Goal: Book appointment/travel/reservation

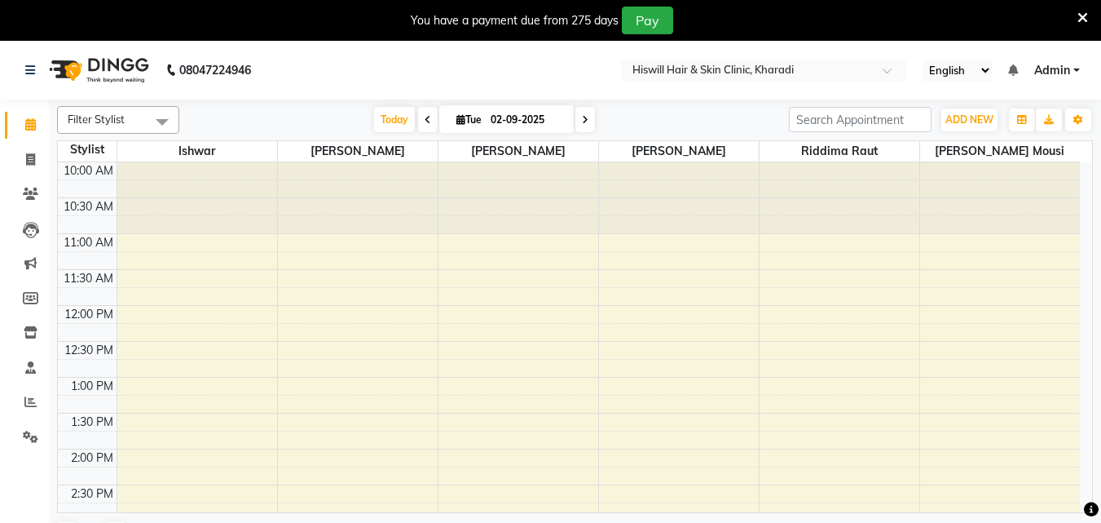
click at [585, 118] on icon at bounding box center [585, 120] width 7 height 10
type input "[DATE]"
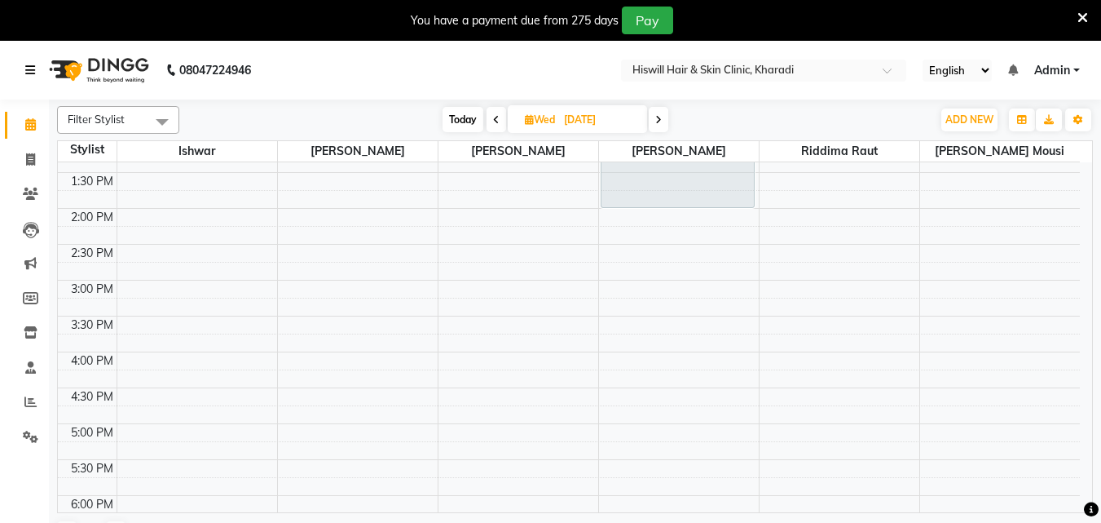
scroll to position [194, 0]
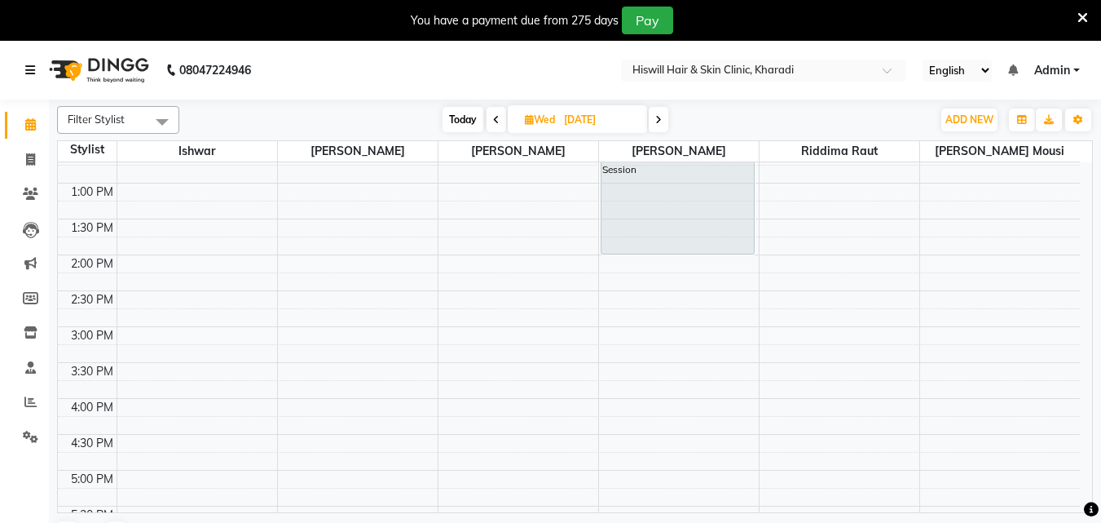
click at [785, 313] on div "10:00 AM 10:30 AM 11:00 AM 11:30 AM 12:00 PM 12:30 PM 1:00 PM 1:30 PM 2:00 PM 2…" at bounding box center [569, 362] width 1022 height 788
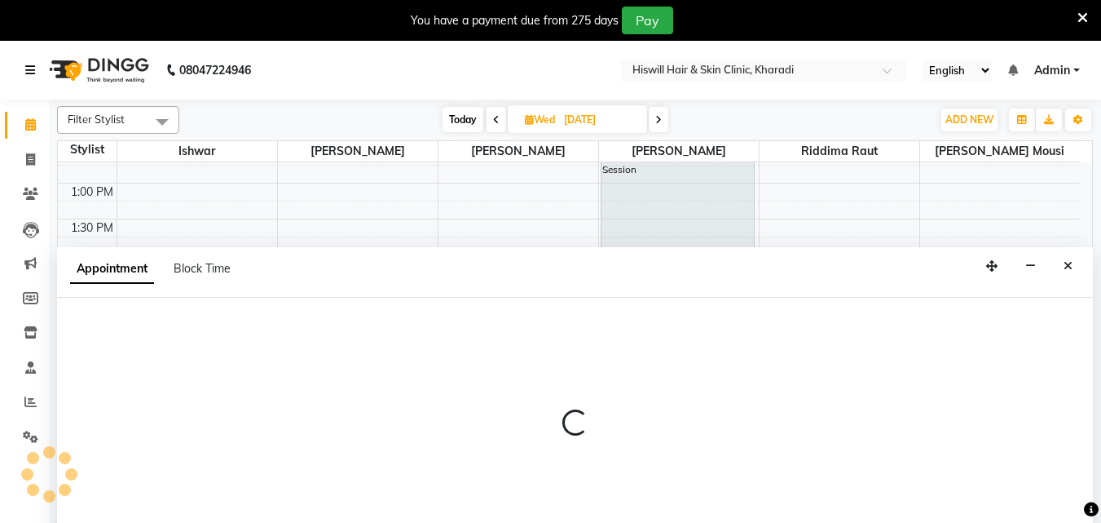
select select "89734"
select select "885"
select select "tentative"
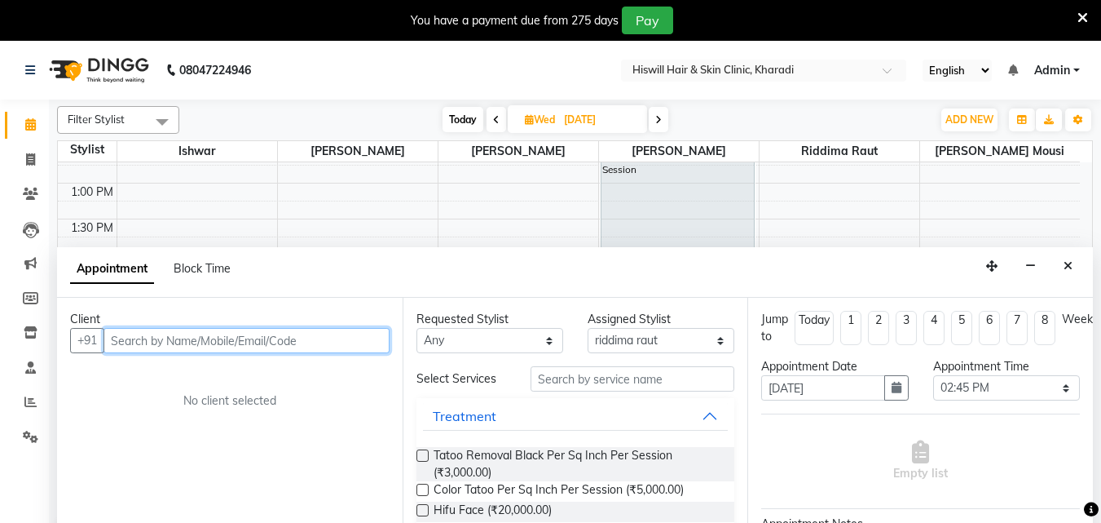
scroll to position [41, 0]
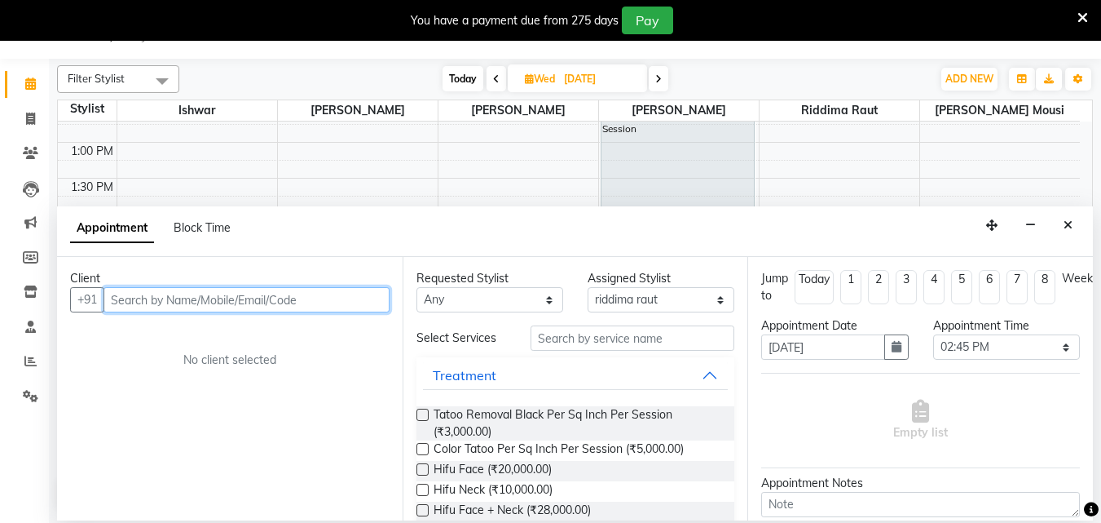
click at [123, 298] on input "text" at bounding box center [247, 299] width 286 height 25
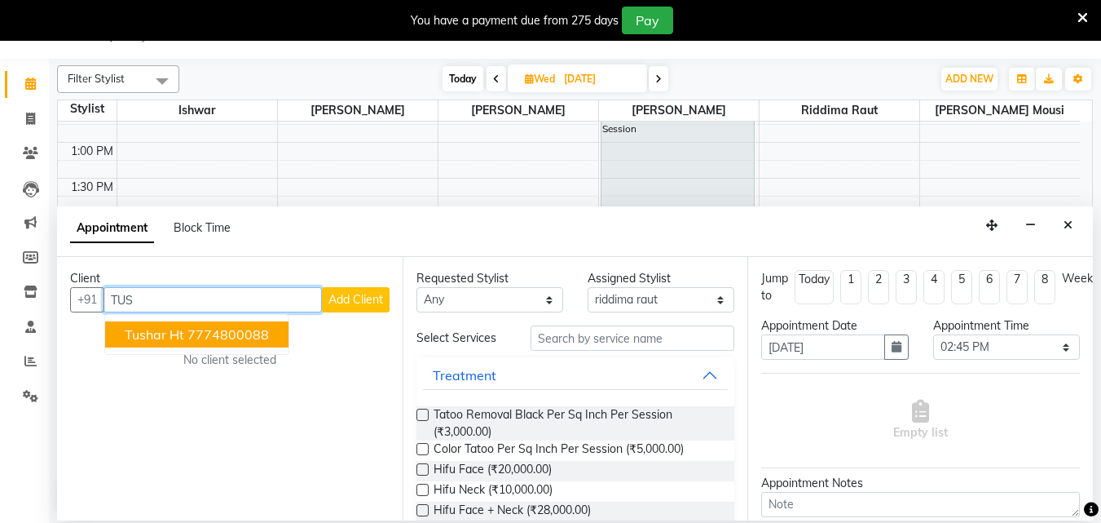
click at [174, 333] on span "tushar ht" at bounding box center [155, 334] width 60 height 16
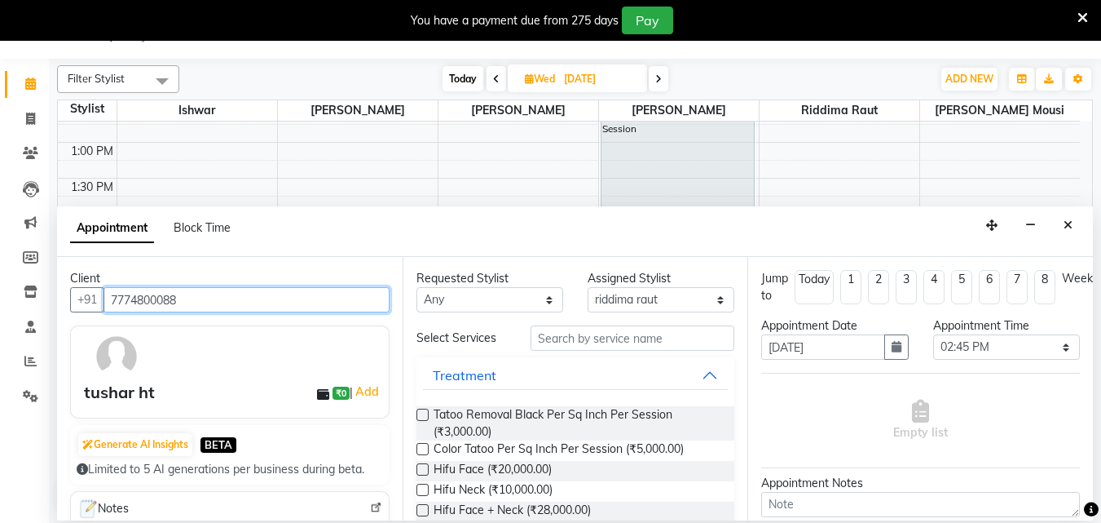
scroll to position [0, 0]
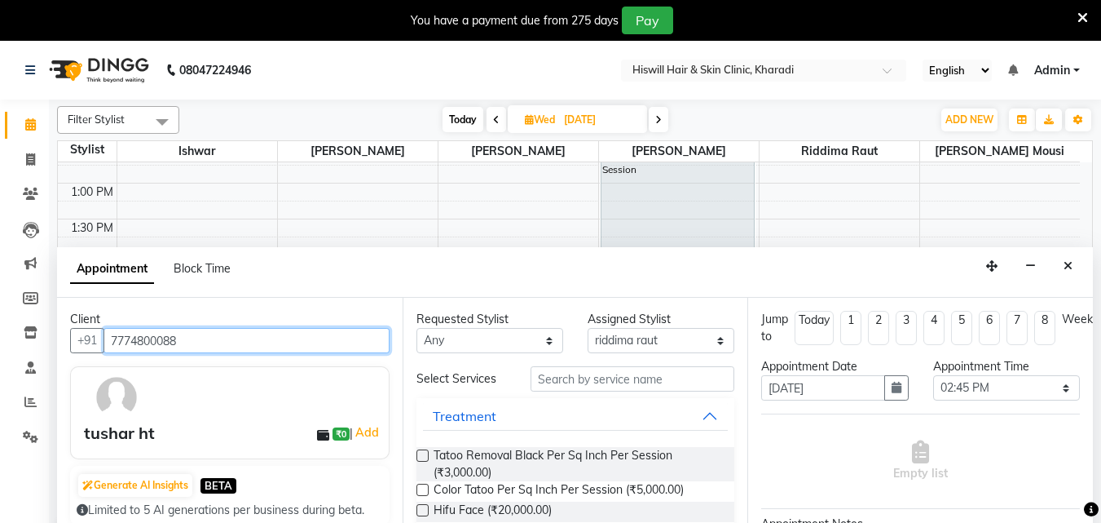
type input "7774800088"
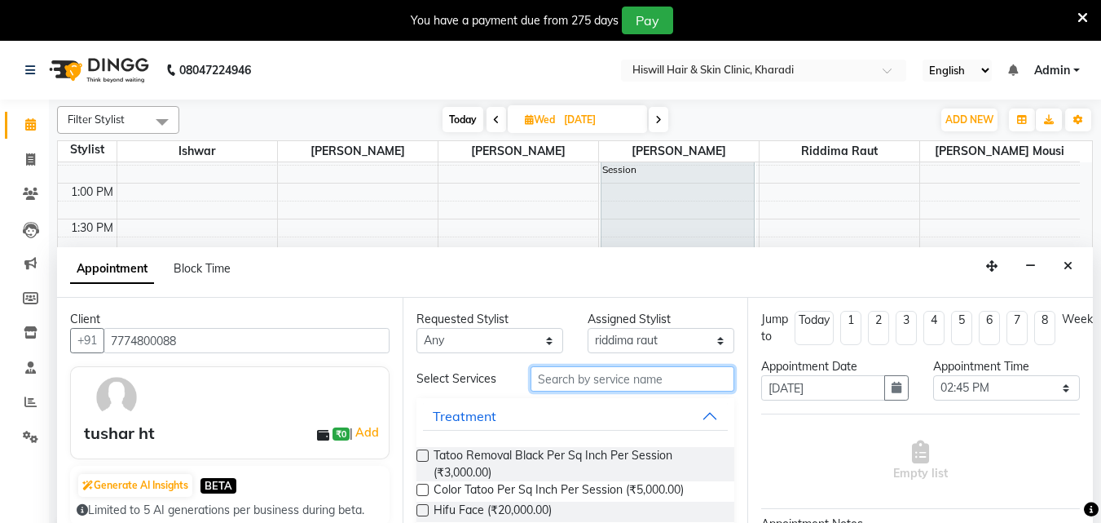
click at [541, 386] on input "text" at bounding box center [633, 378] width 204 height 25
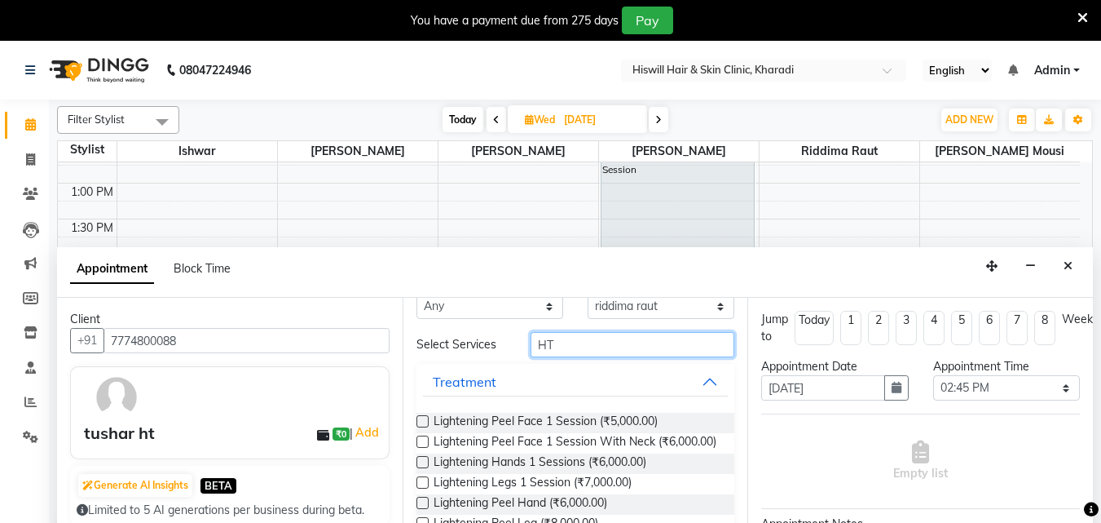
scroll to position [47, 0]
click at [571, 332] on input "HT" at bounding box center [633, 344] width 204 height 25
type input "H"
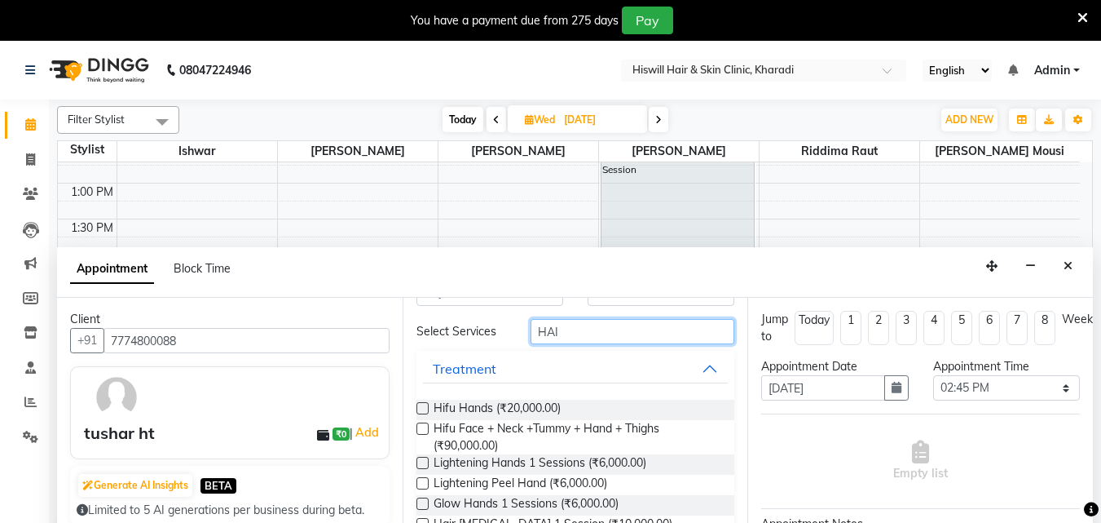
scroll to position [0, 0]
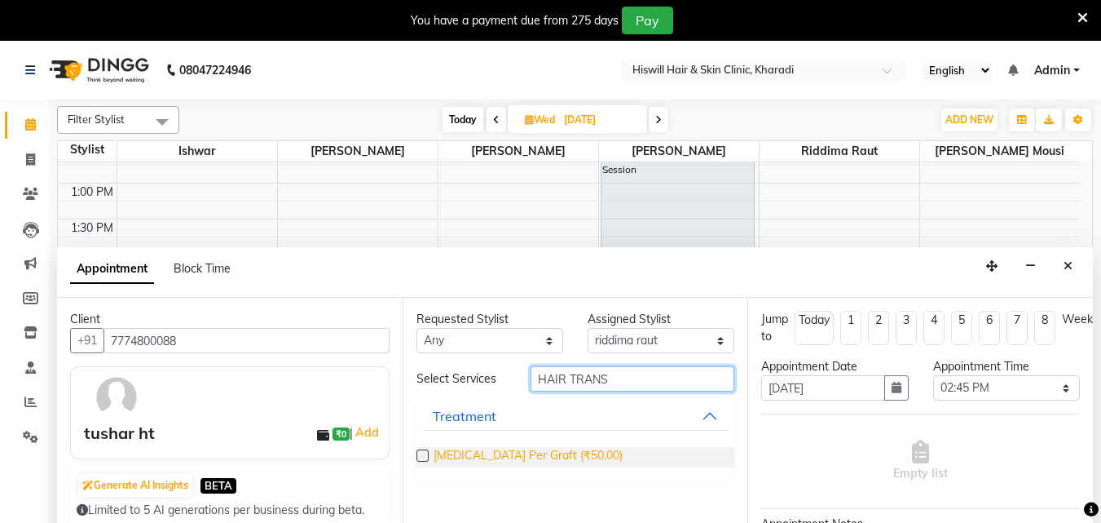
type input "HAIR TRANS"
click at [527, 452] on span "[MEDICAL_DATA] Per Graft (₹50.00)" at bounding box center [528, 457] width 189 height 20
checkbox input "false"
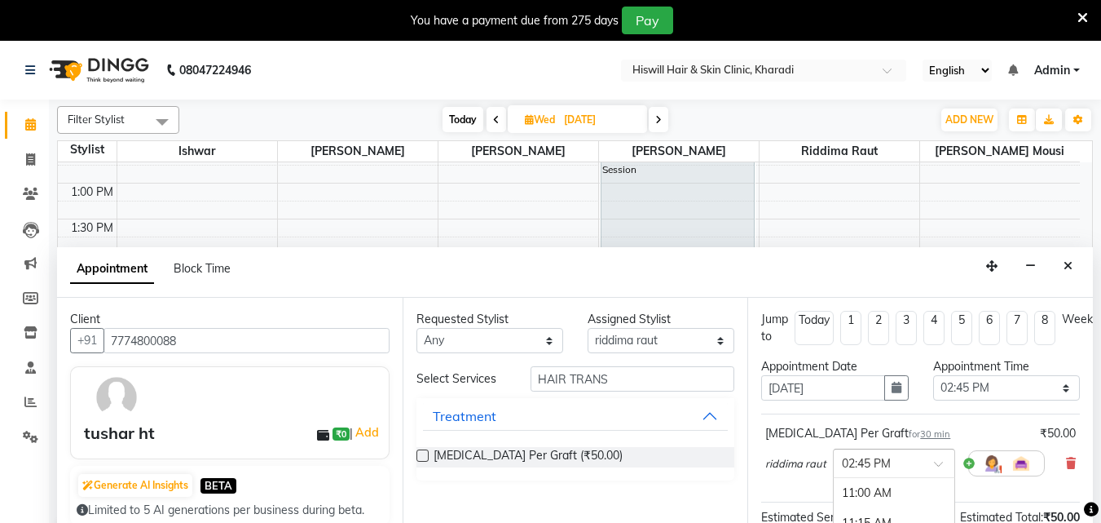
click at [940, 466] on span at bounding box center [944, 468] width 20 height 17
click at [867, 514] on div "03:00 PM" at bounding box center [894, 523] width 121 height 30
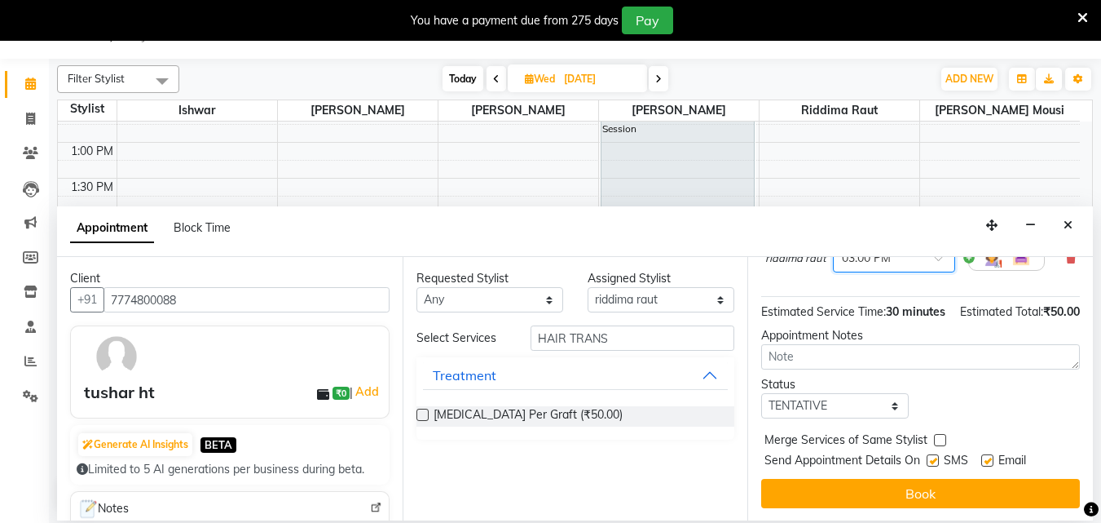
scroll to position [195, 0]
click at [1071, 221] on icon "Close" at bounding box center [1068, 224] width 9 height 11
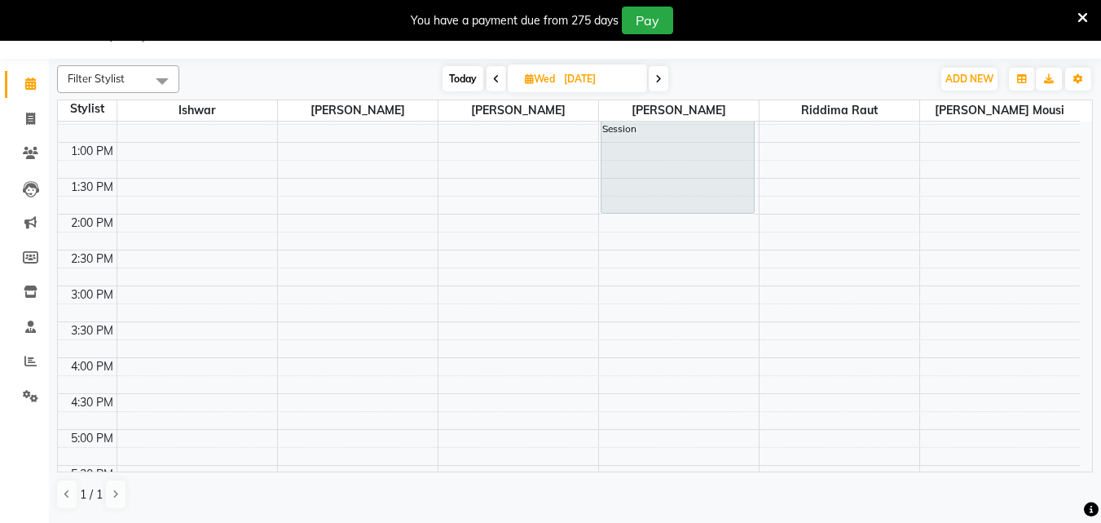
click at [664, 82] on span at bounding box center [659, 78] width 20 height 25
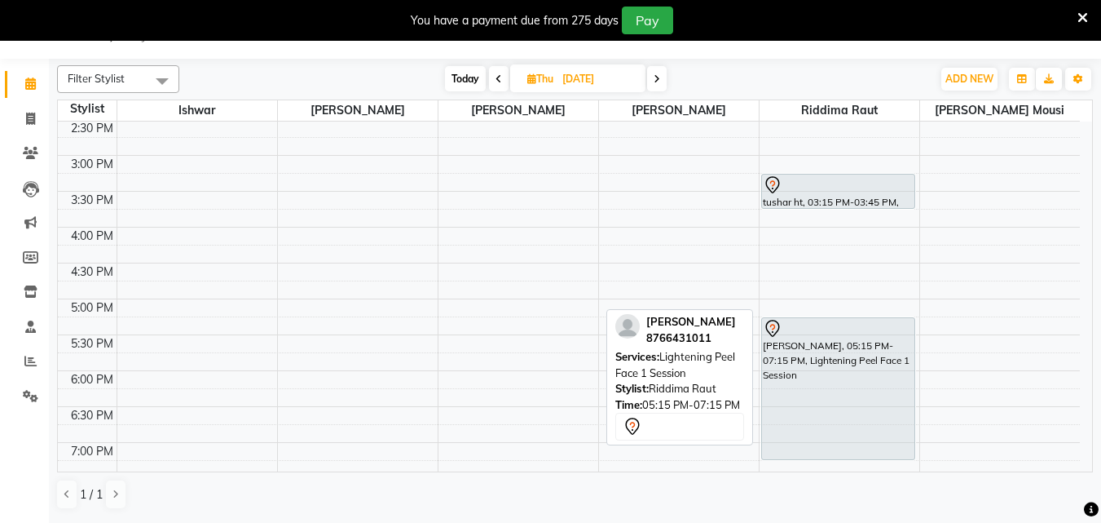
scroll to position [276, 0]
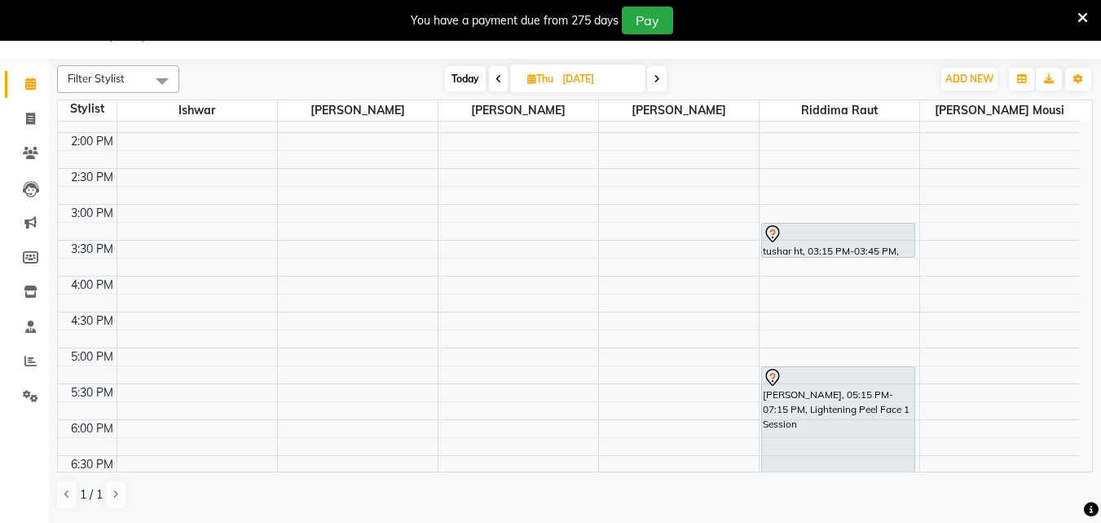
click at [497, 80] on icon at bounding box center [499, 79] width 7 height 10
type input "[DATE]"
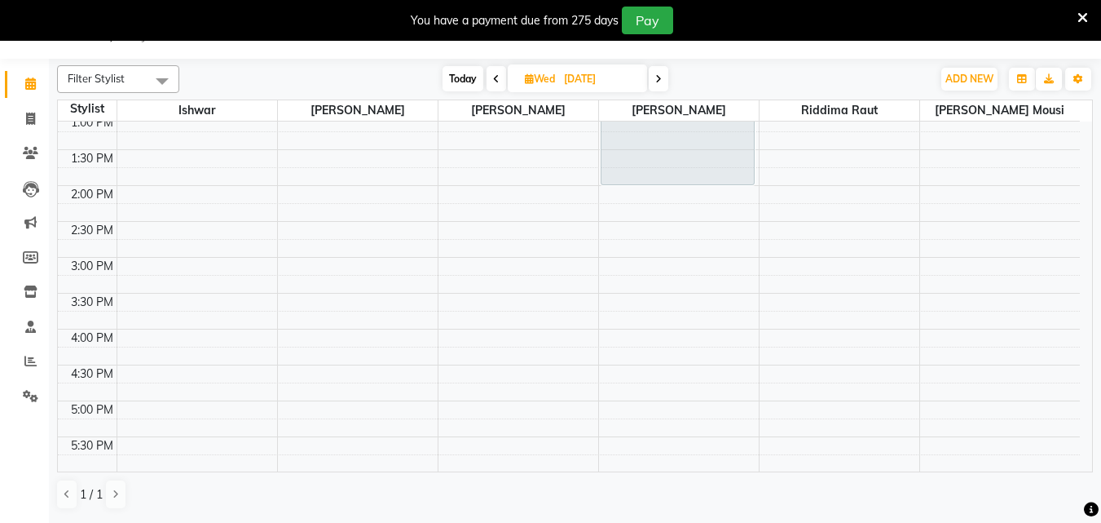
scroll to position [194, 0]
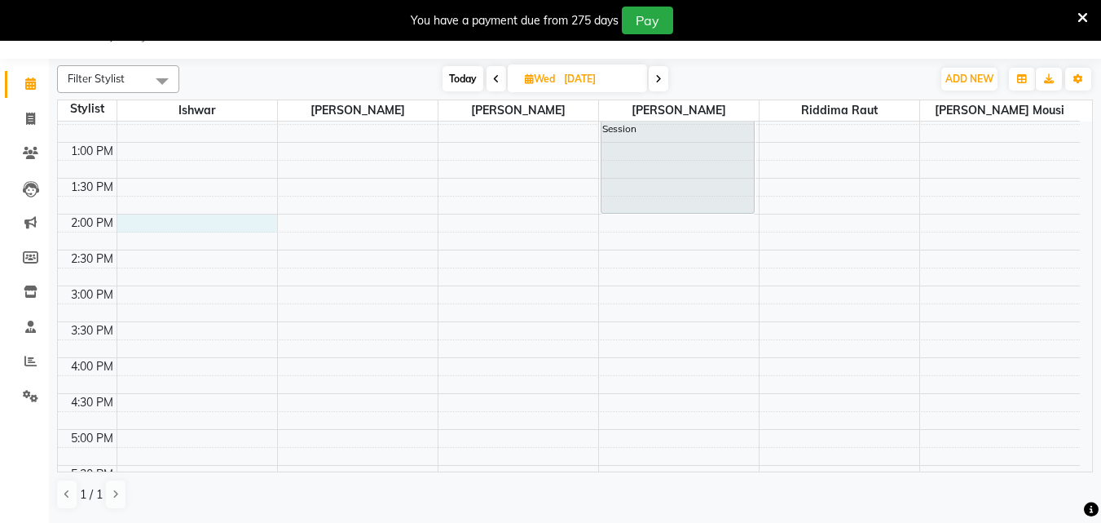
click at [132, 227] on div "10:00 AM 10:30 AM 11:00 AM 11:30 AM 12:00 PM 12:30 PM 1:00 PM 1:30 PM 2:00 PM 2…" at bounding box center [569, 321] width 1022 height 788
select select "62610"
select select "tentative"
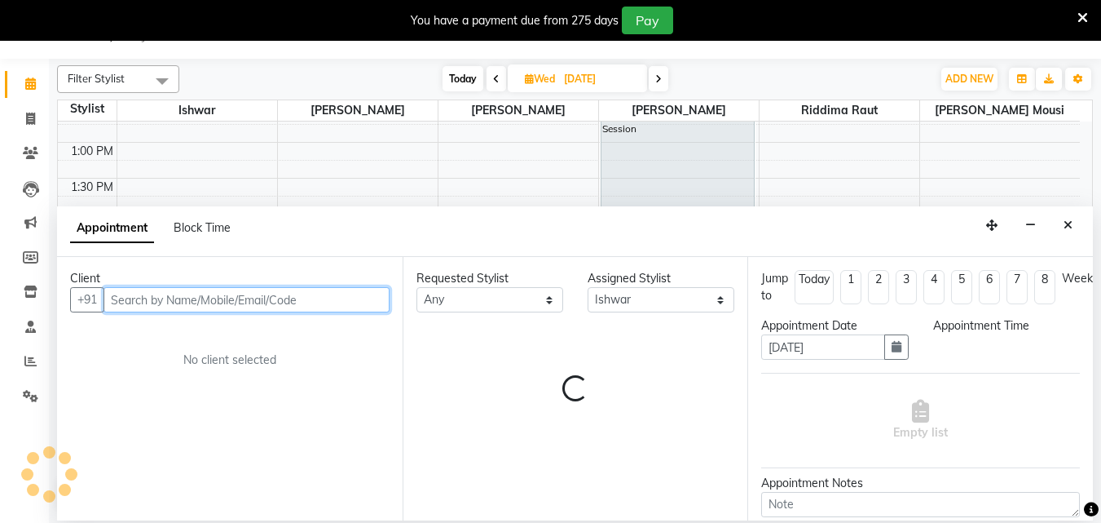
select select "840"
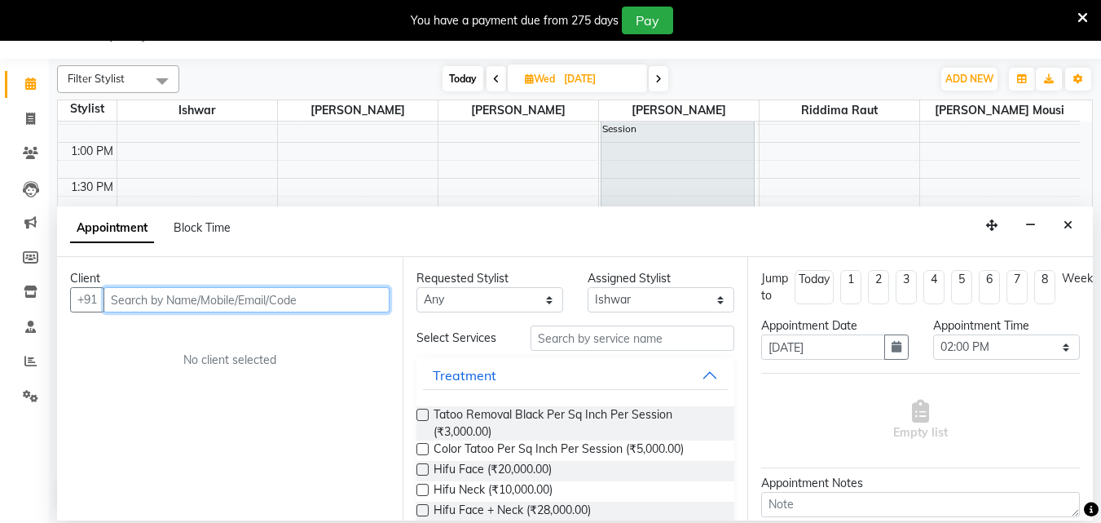
click at [134, 302] on input "text" at bounding box center [247, 299] width 286 height 25
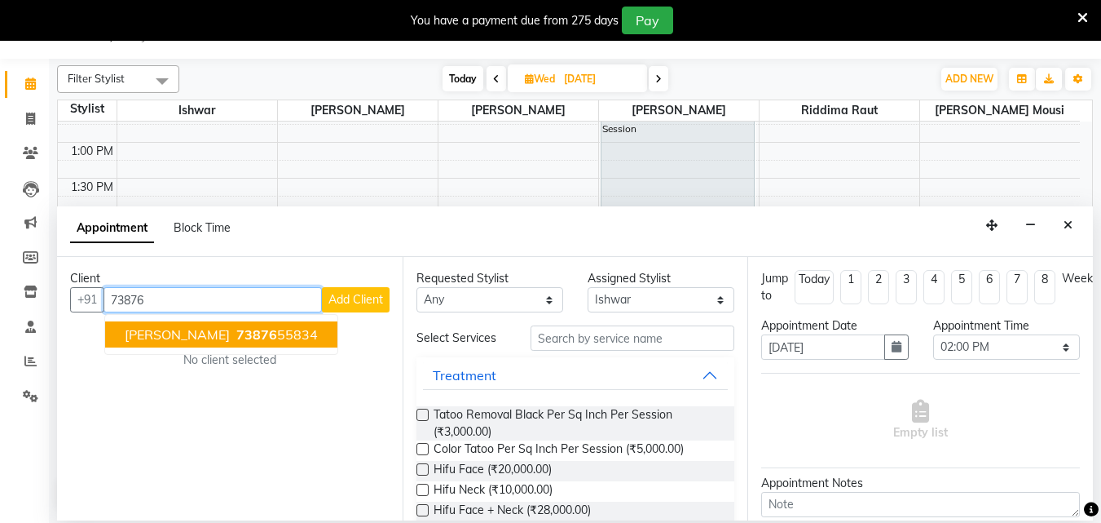
click at [210, 335] on span "[PERSON_NAME]" at bounding box center [177, 334] width 105 height 16
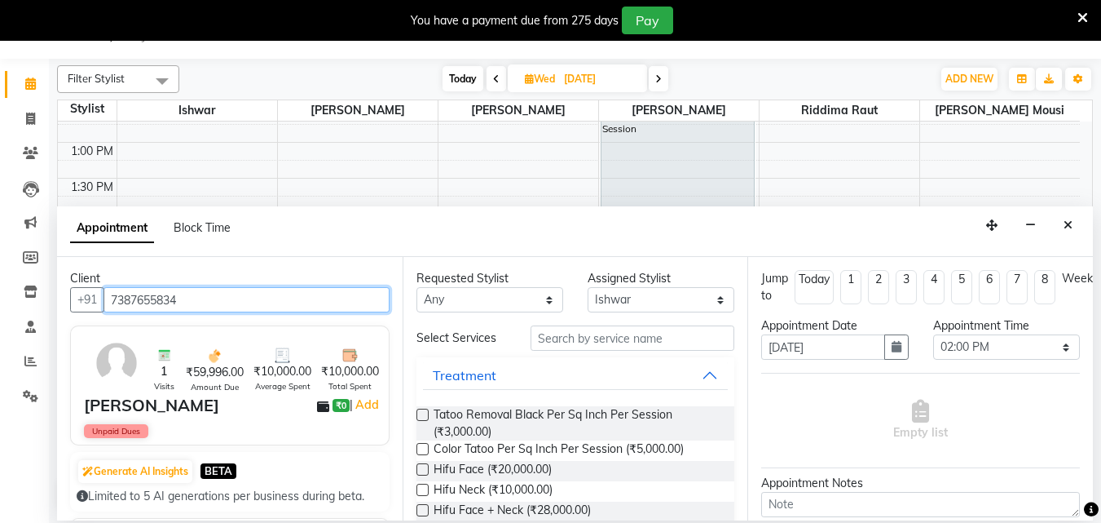
type input "7387655834"
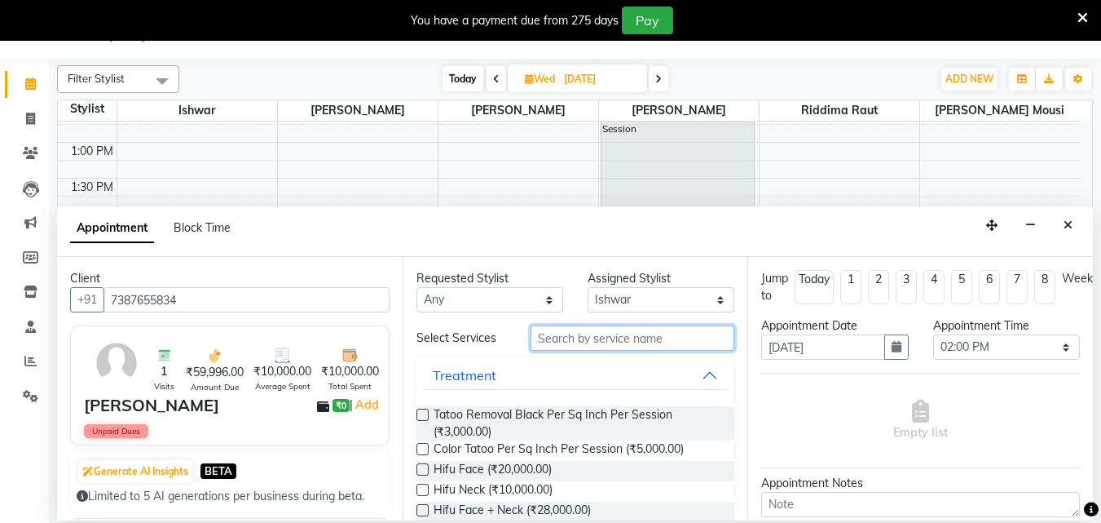
click at [545, 342] on input "text" at bounding box center [633, 337] width 204 height 25
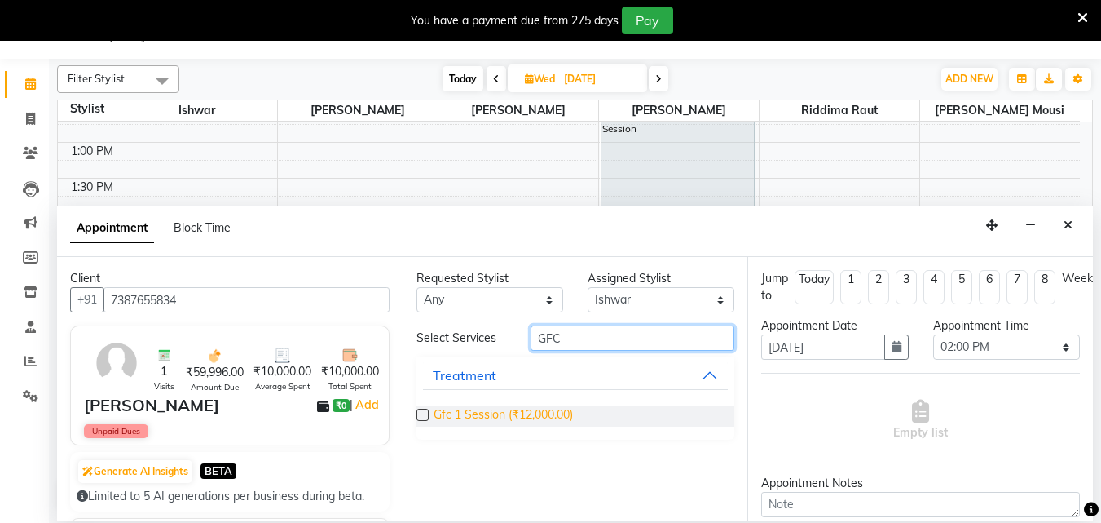
type input "GFC"
click at [477, 417] on span "Gfc 1 Session (₹12,000.00)" at bounding box center [503, 416] width 139 height 20
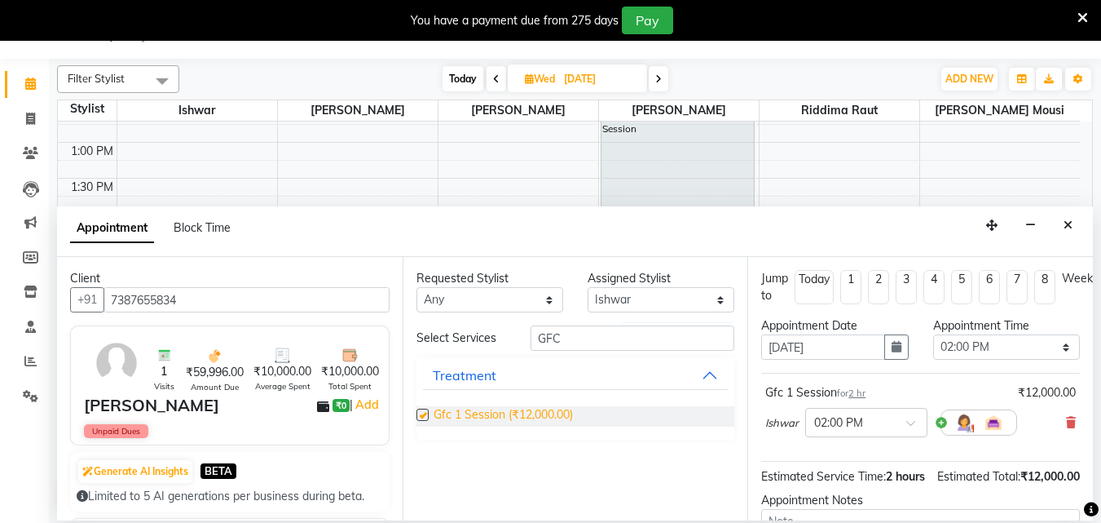
checkbox input "false"
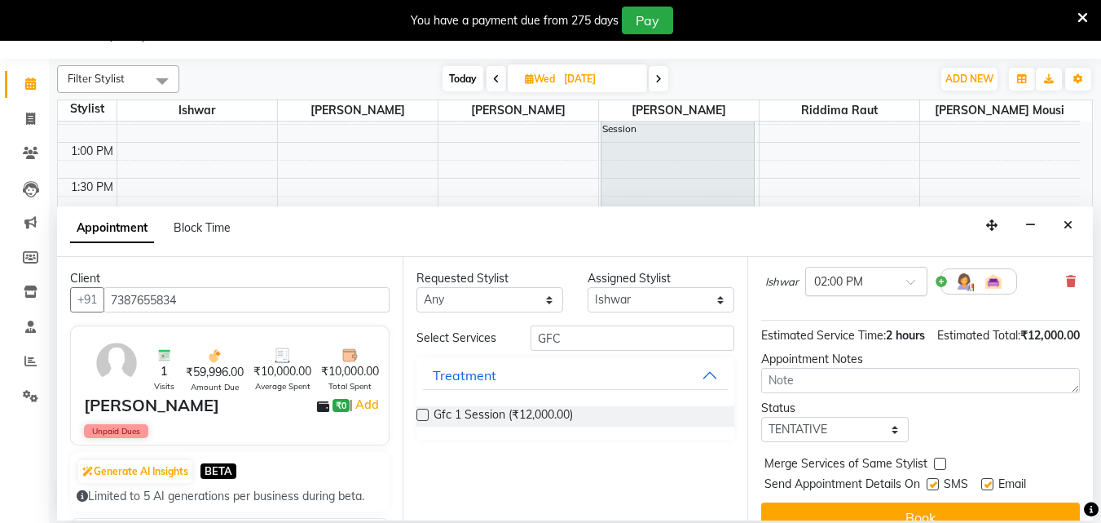
scroll to position [195, 0]
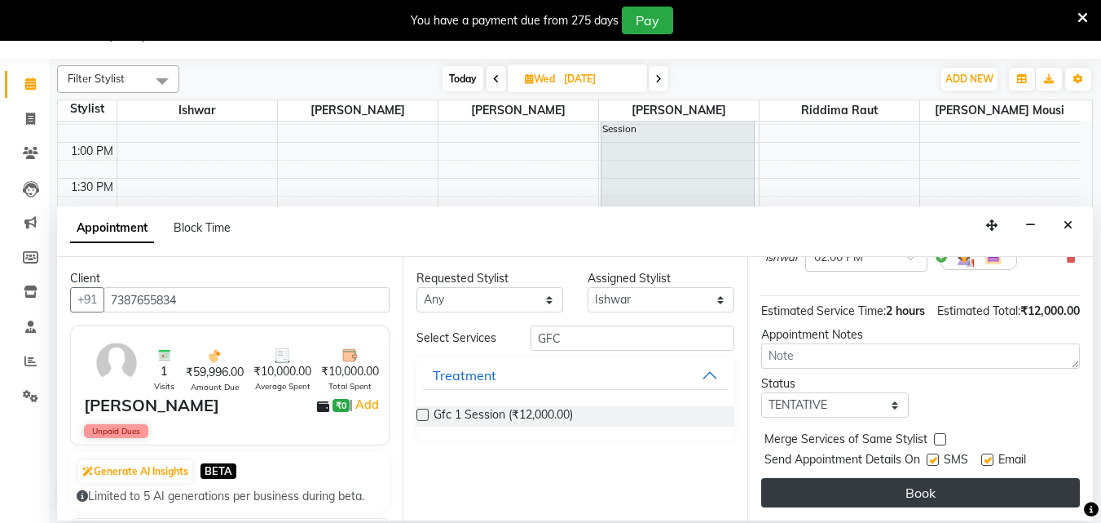
click at [912, 478] on button "Book" at bounding box center [920, 492] width 319 height 29
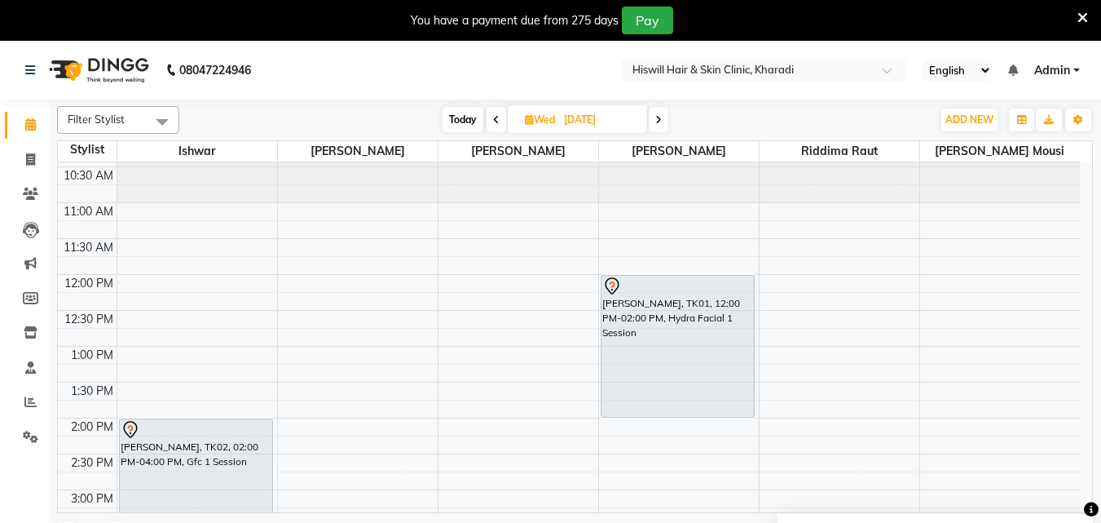
scroll to position [0, 0]
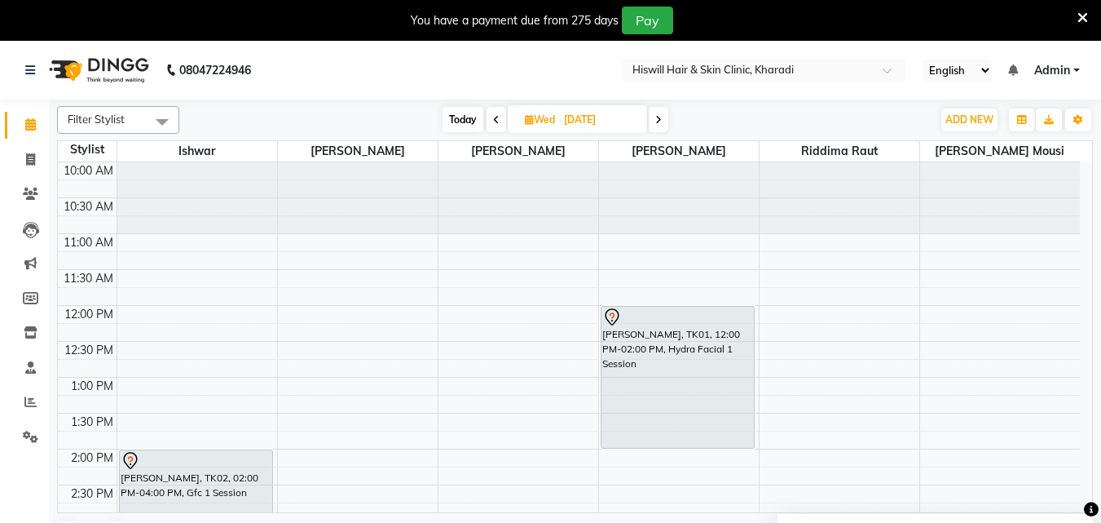
click at [661, 118] on icon at bounding box center [659, 120] width 7 height 10
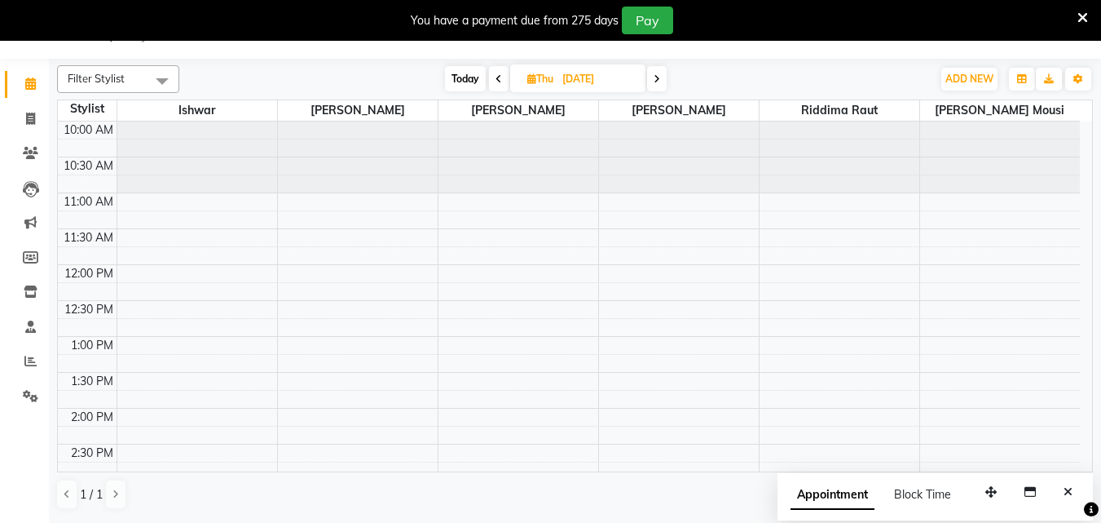
click at [499, 80] on icon at bounding box center [499, 79] width 7 height 10
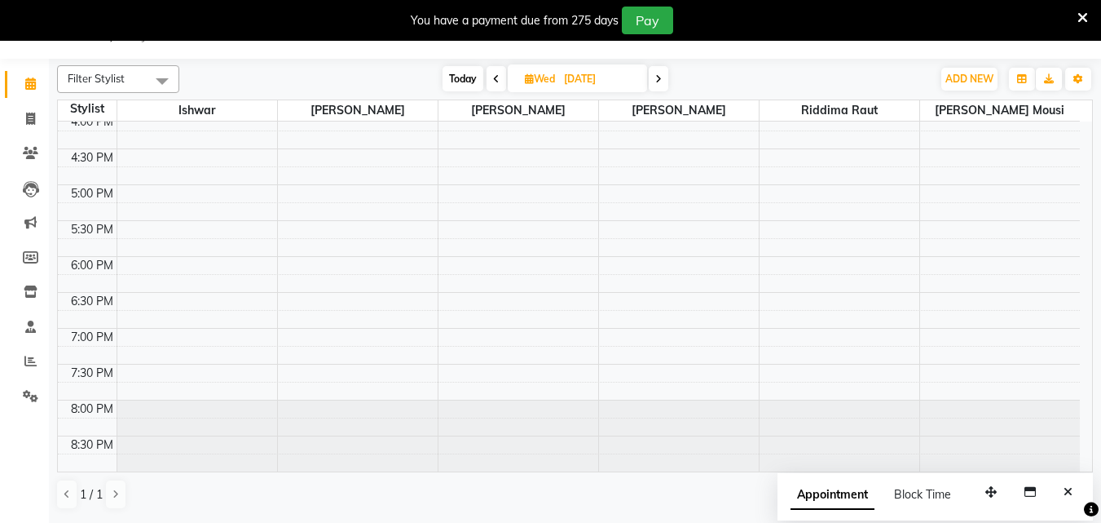
click at [496, 77] on icon at bounding box center [496, 79] width 7 height 10
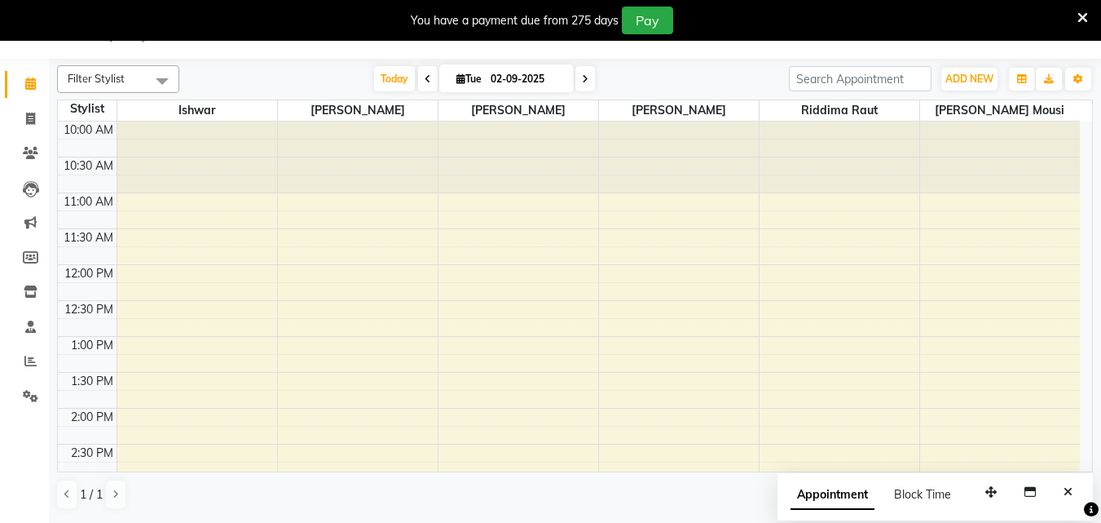
scroll to position [0, 0]
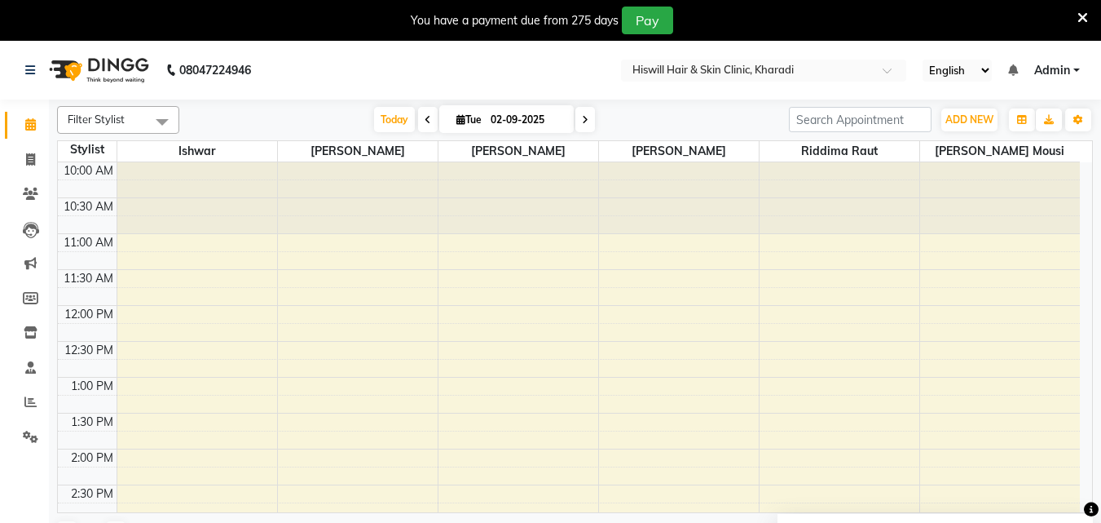
click at [585, 120] on icon at bounding box center [585, 120] width 7 height 10
type input "[DATE]"
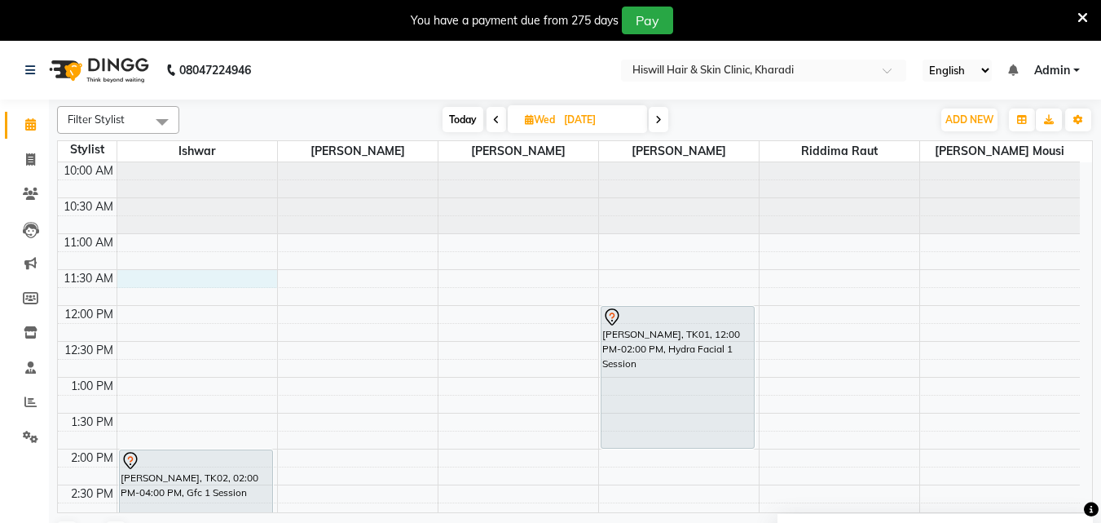
select select "62610"
select select "tentative"
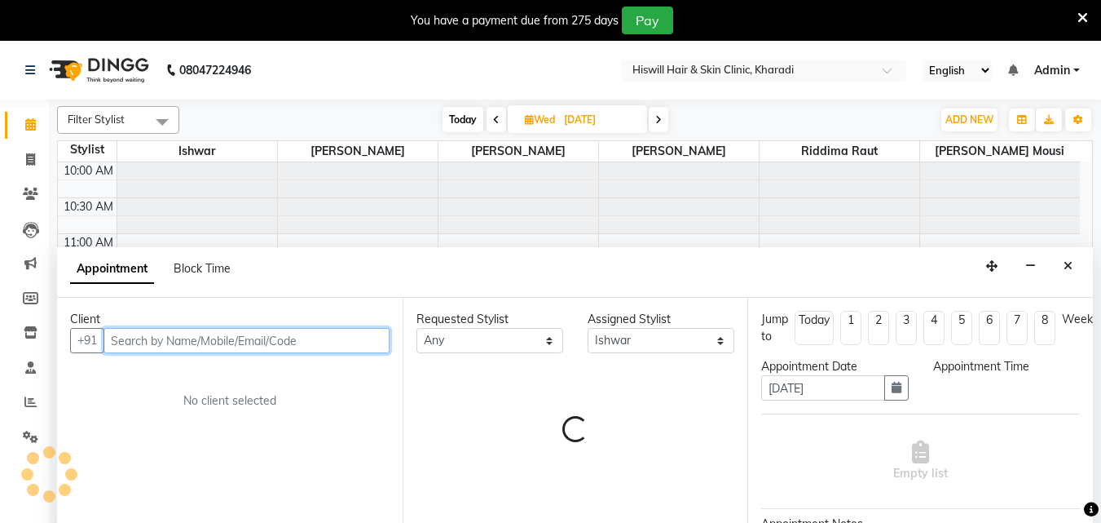
select select "690"
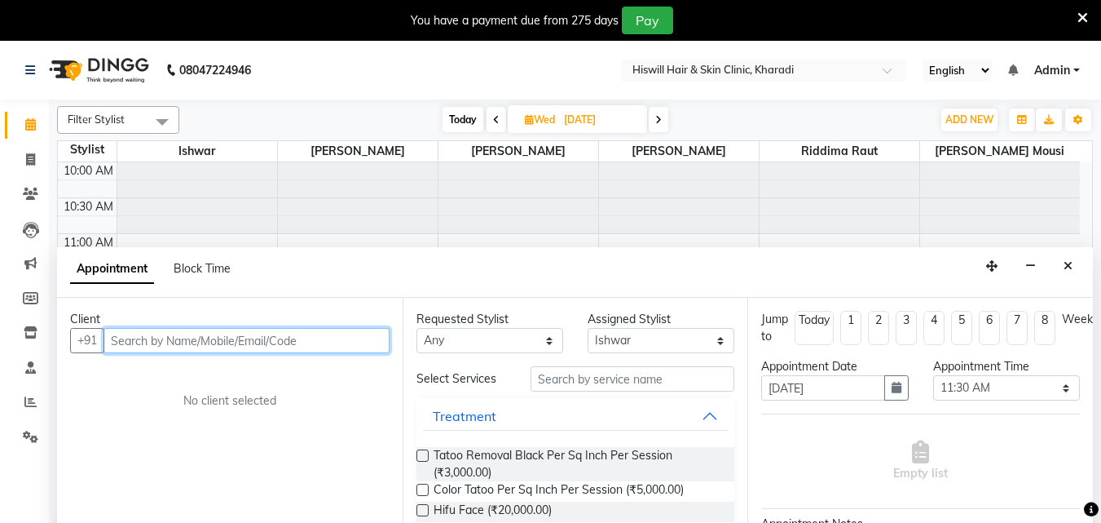
scroll to position [41, 0]
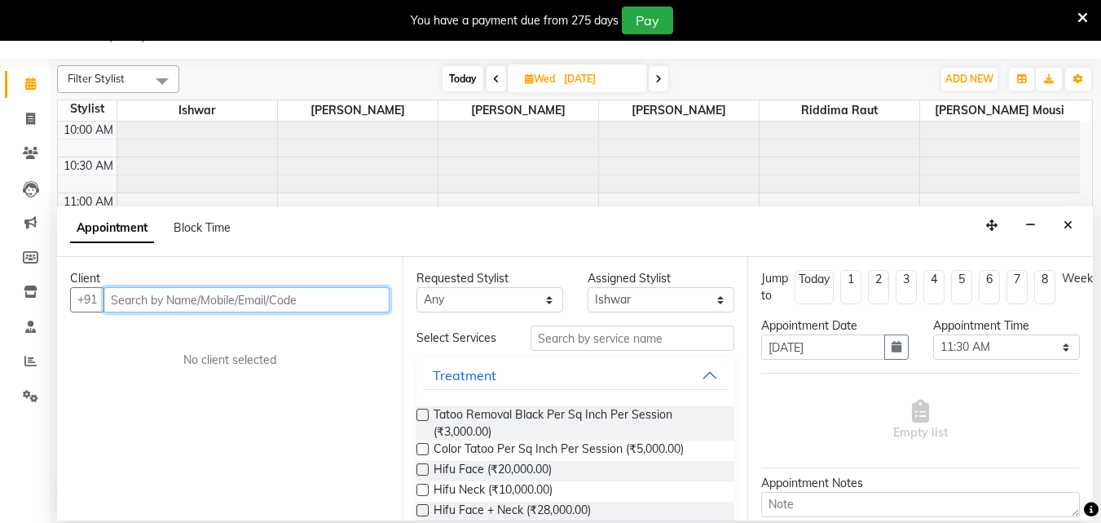
click at [121, 300] on input "text" at bounding box center [247, 299] width 286 height 25
type input "S"
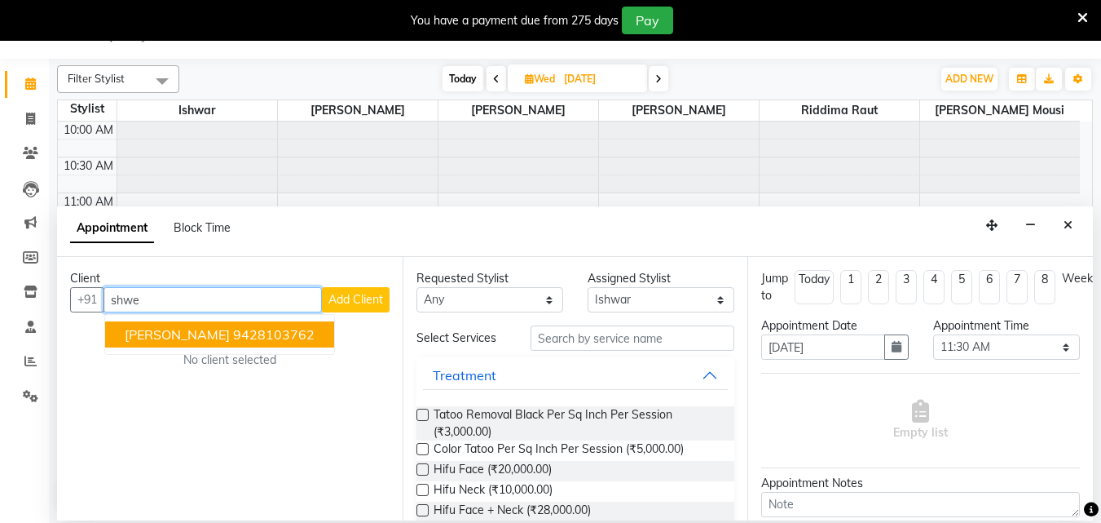
type input "shwe"
click at [1082, 14] on icon at bounding box center [1083, 18] width 11 height 15
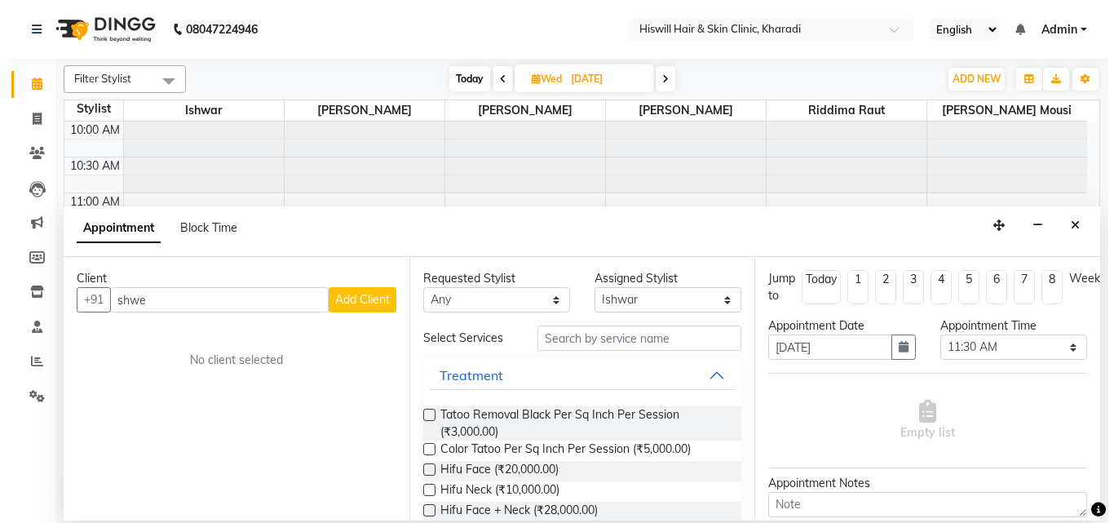
scroll to position [0, 0]
